Goal: Information Seeking & Learning: Learn about a topic

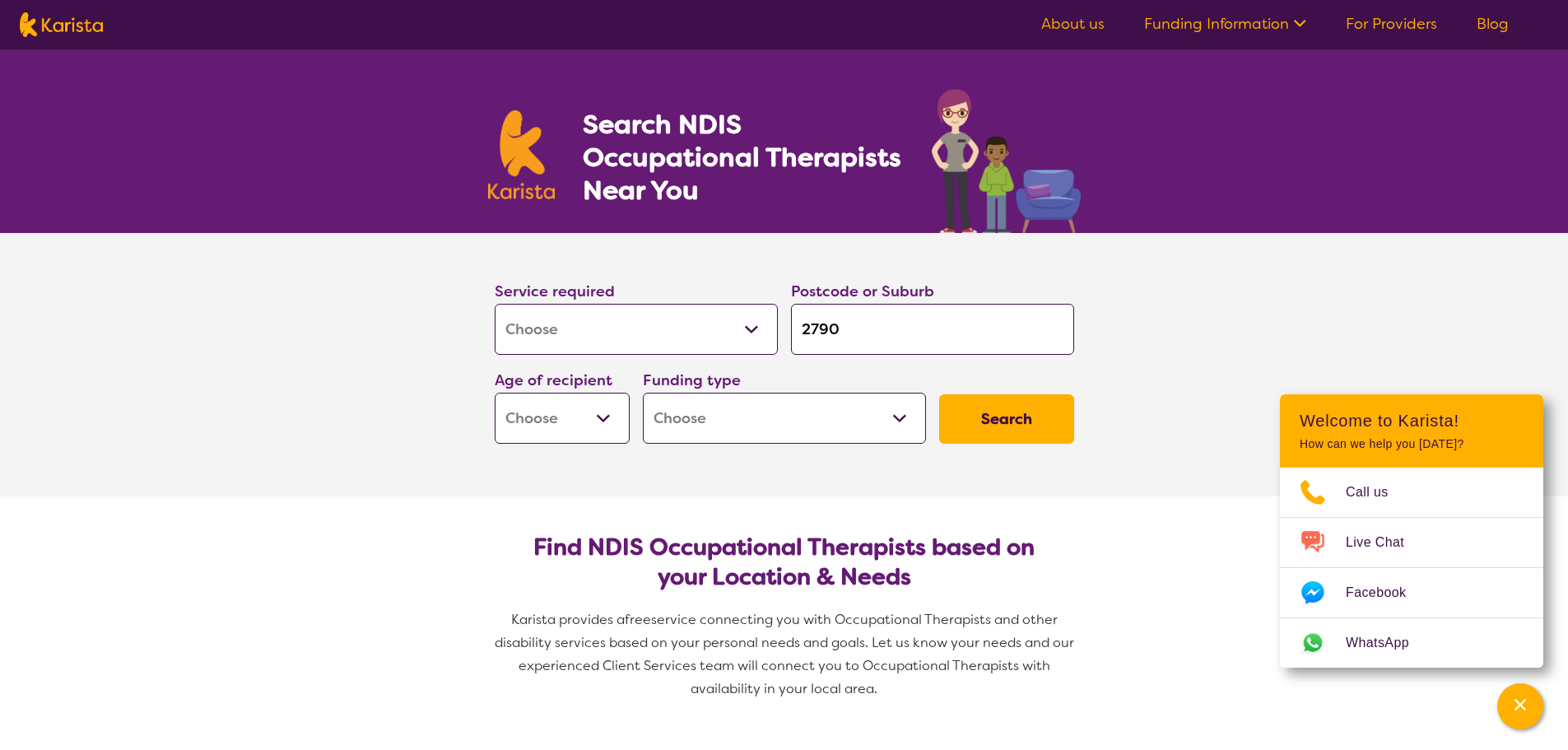
select select "[MEDICAL_DATA]"
click at [606, 415] on select "Early Childhood - 0 to 9 Child - 10 to 11 Adolescent - 12 to 17 Adult - 18 to 6…" at bounding box center [563, 418] width 135 height 51
select select "AD"
click at [495, 393] on select "Early Childhood - 0 to 9 Child - 10 to 11 Adolescent - 12 to 17 Adult - 18 to 6…" at bounding box center [563, 418] width 135 height 51
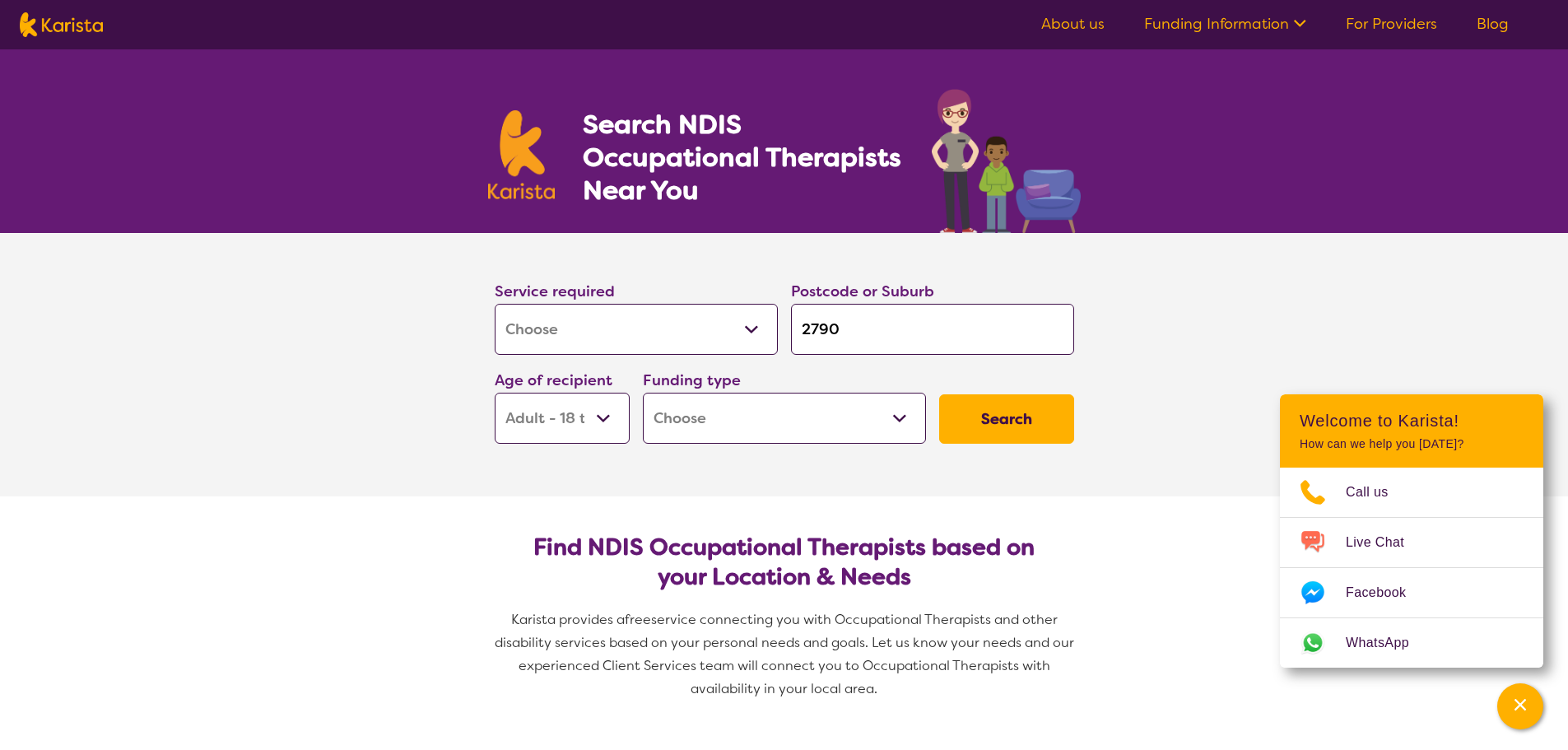
select select "AD"
click at [902, 415] on select "Home Care Package (HCP) National Disability Insurance Scheme (NDIS) I don't know" at bounding box center [784, 418] width 283 height 51
select select "i-don-t-know"
click at [643, 393] on select "Home Care Package (HCP) National Disability Insurance Scheme (NDIS) I don't know" at bounding box center [784, 418] width 283 height 51
select select "i-don-t-know"
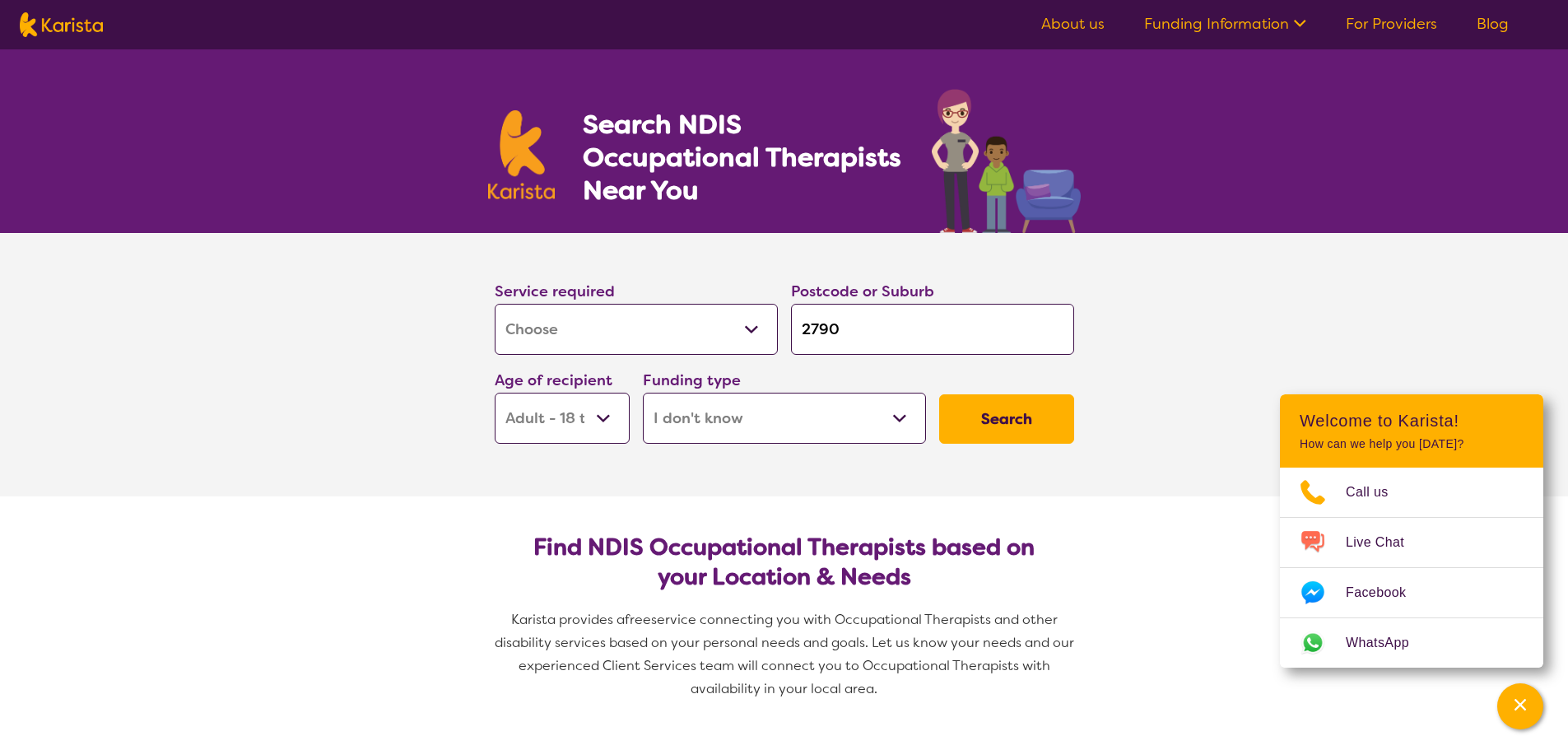
click at [1005, 413] on button "Search" at bounding box center [1006, 418] width 135 height 49
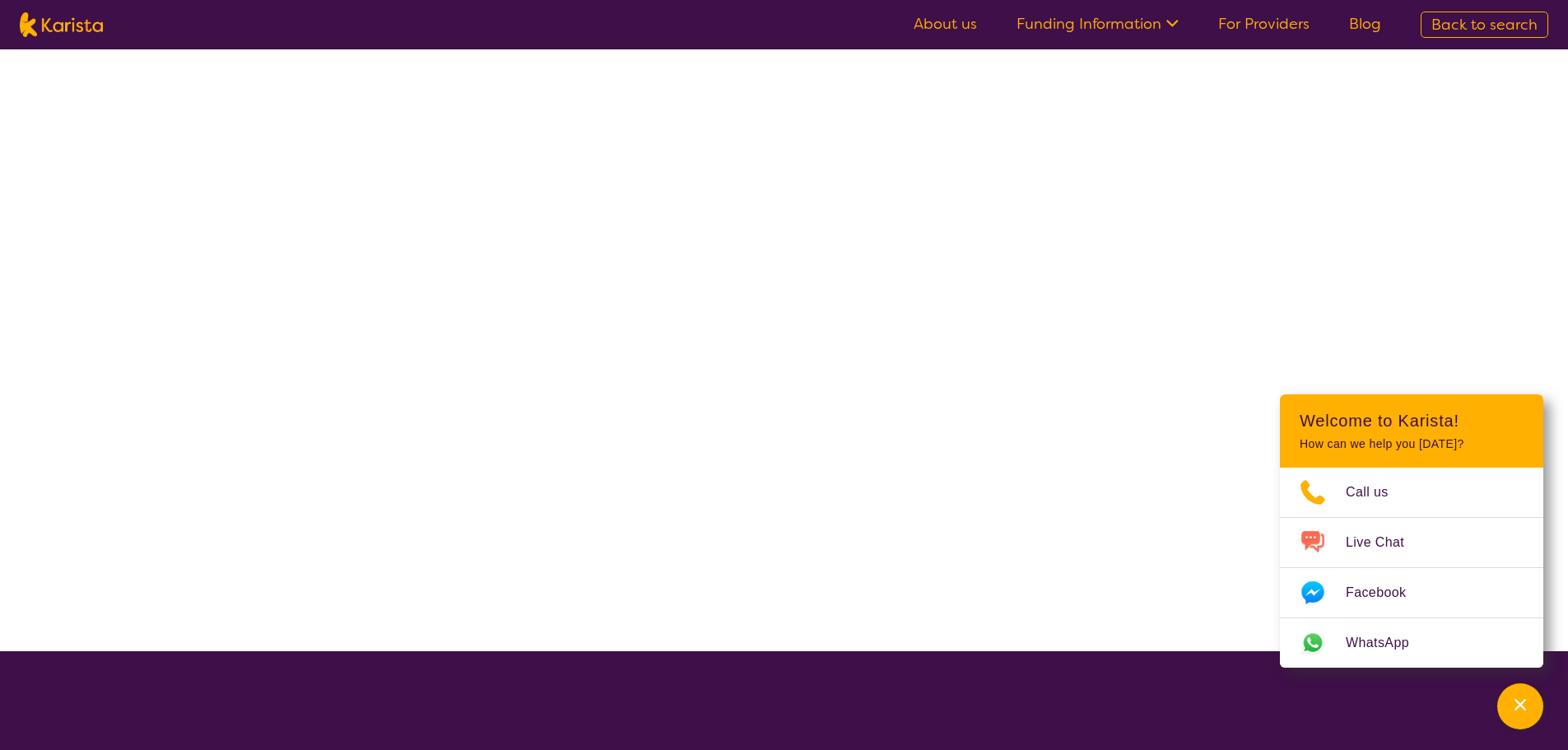
select select "[MEDICAL_DATA]"
select select "AD"
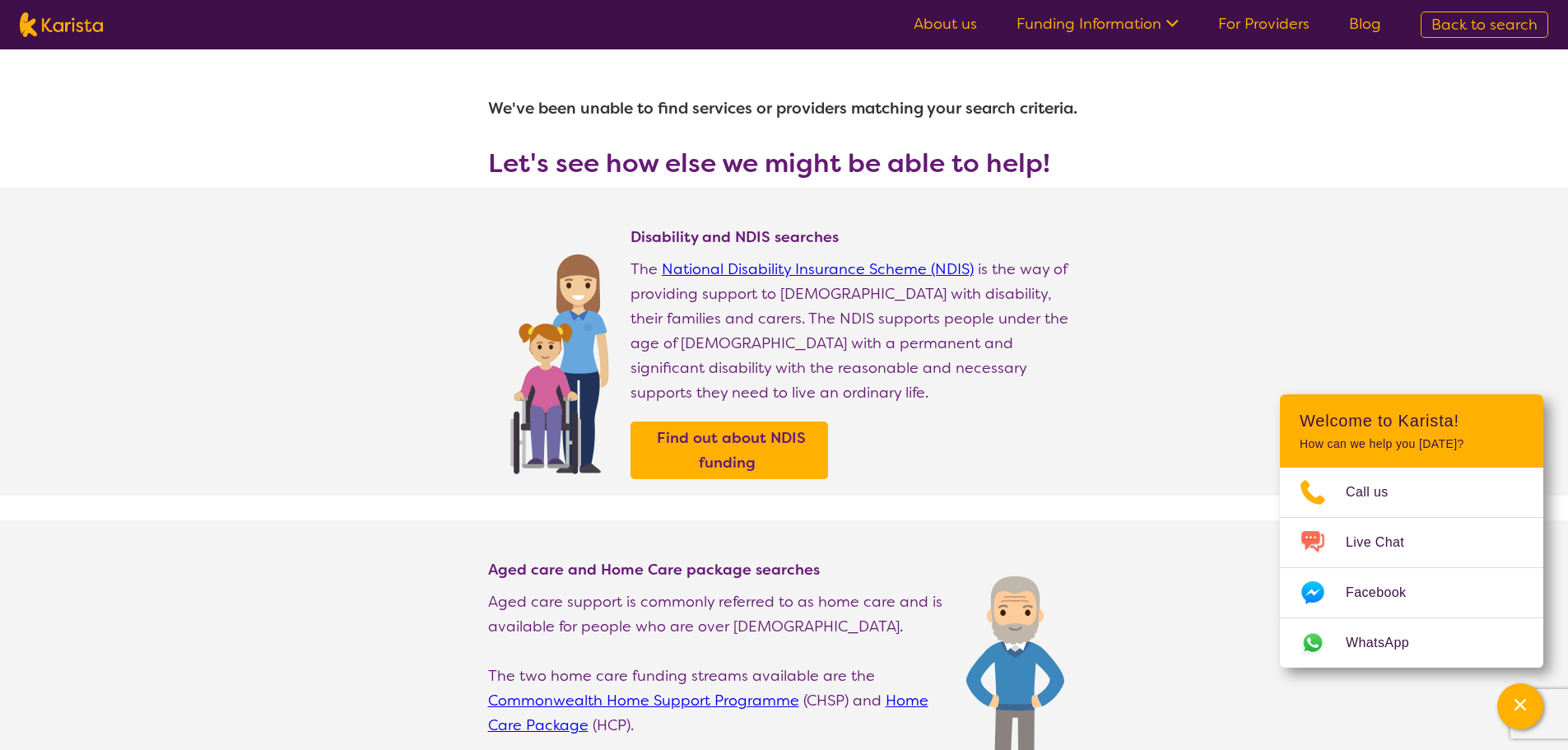
select select "[MEDICAL_DATA]"
select select "AD"
select select "i-don-t-know"
select select "[MEDICAL_DATA]"
select select "AD"
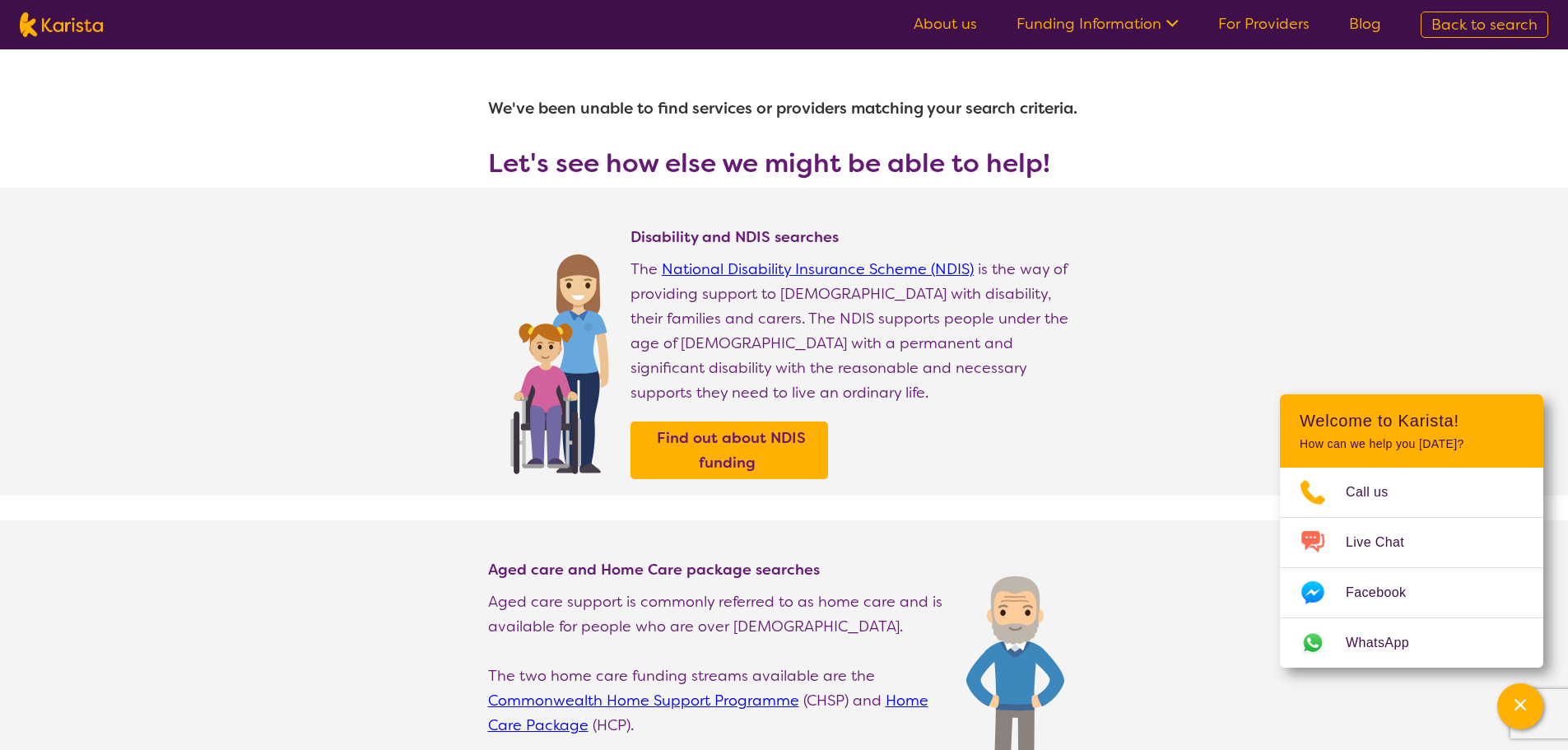
select select "i-don-t-know"
